Goal: Navigation & Orientation: Find specific page/section

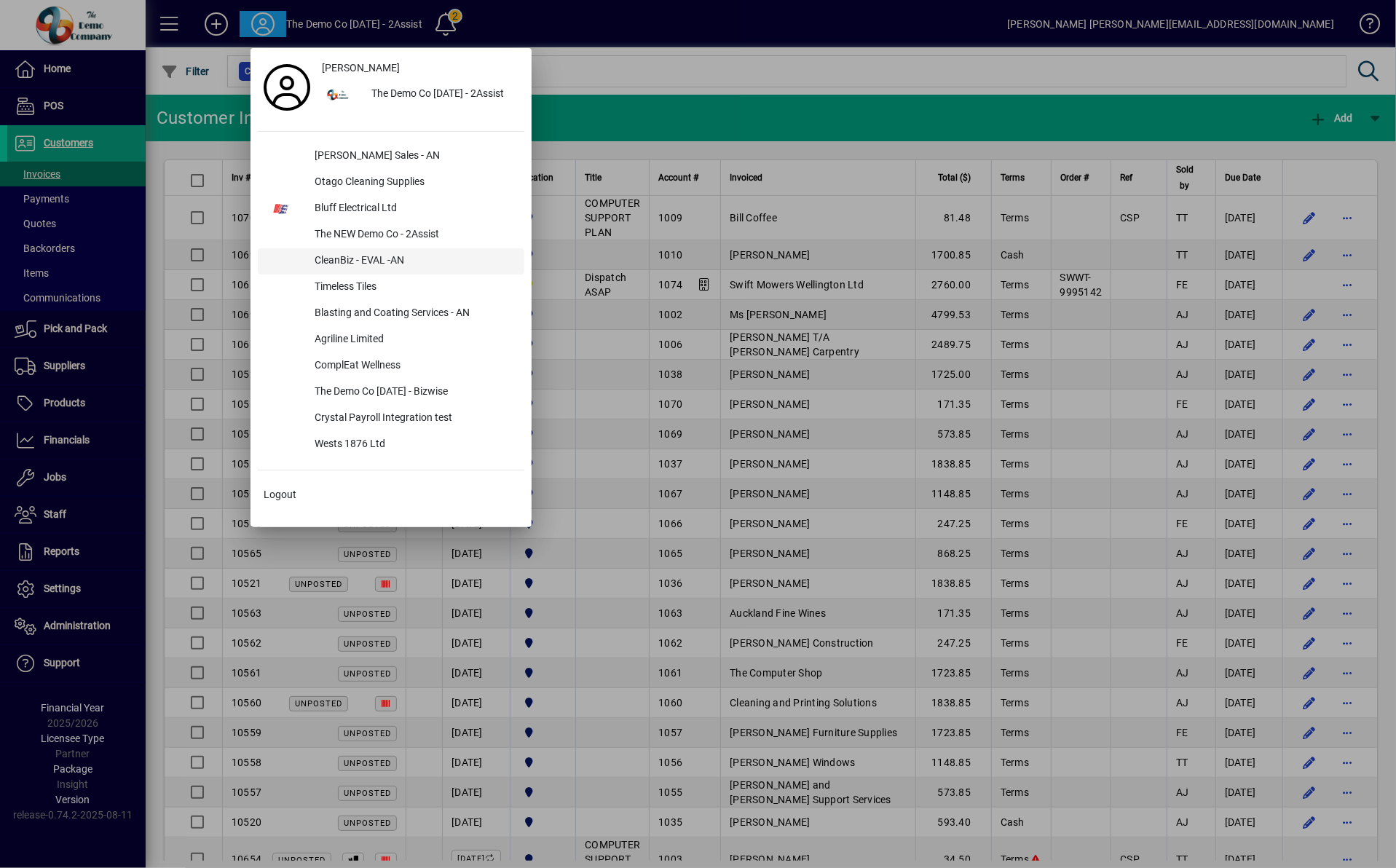
click at [356, 254] on div "CleanBiz - EVAL -AN" at bounding box center [413, 261] width 221 height 26
